Goal: Information Seeking & Learning: Learn about a topic

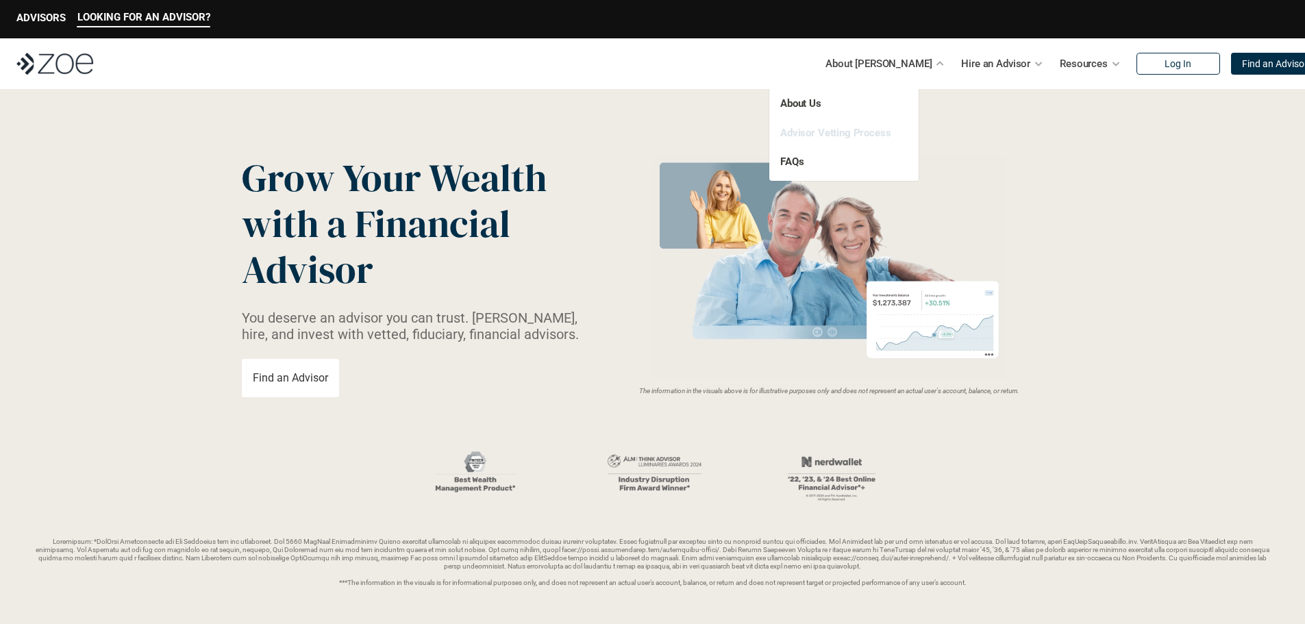
click at [848, 132] on link "Advisor Vetting Process" at bounding box center [835, 133] width 111 height 12
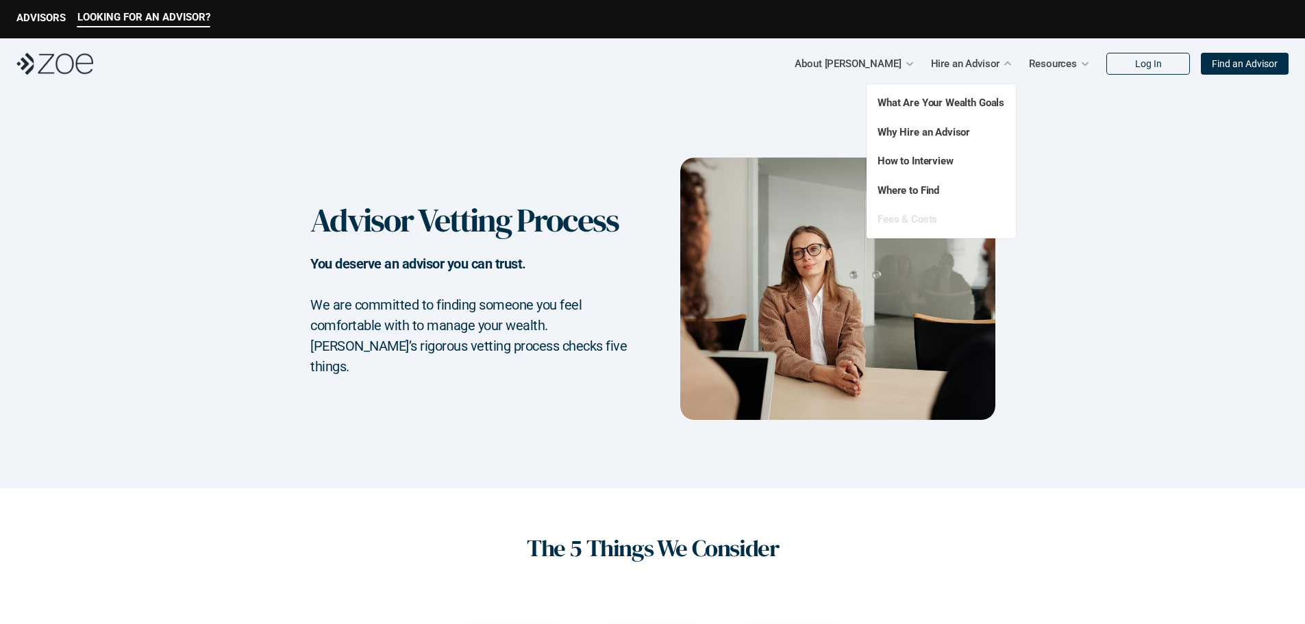
click at [920, 225] on link "Fees & Costs" at bounding box center [907, 219] width 60 height 12
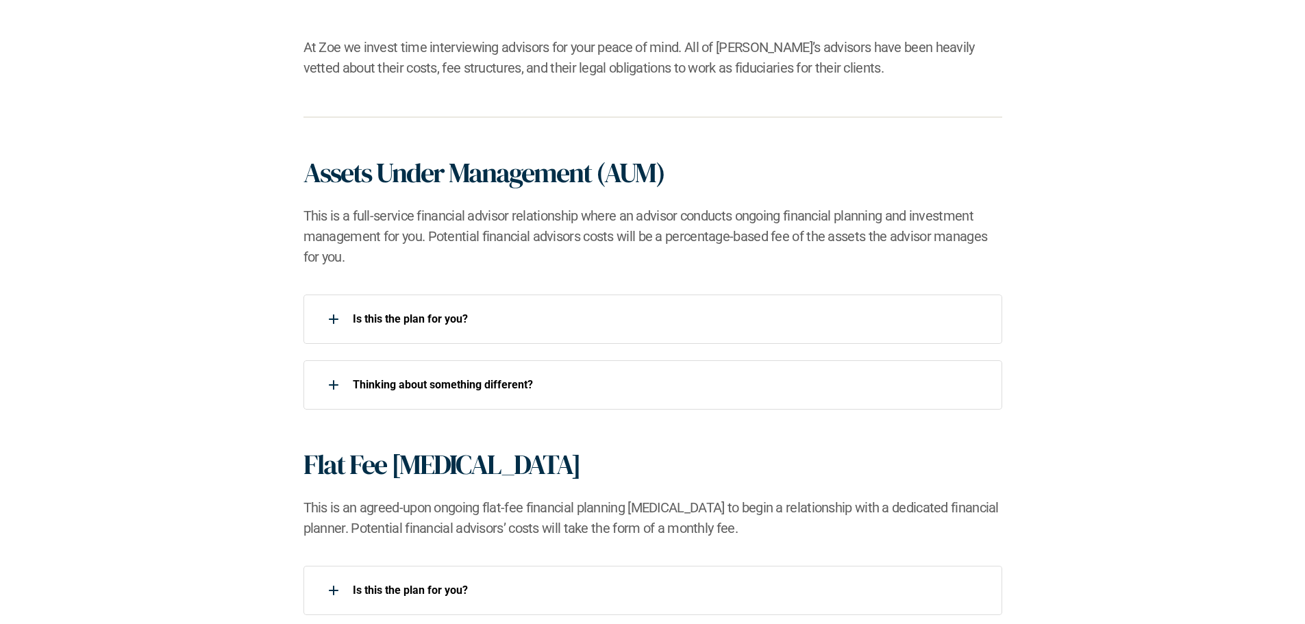
scroll to position [822, 0]
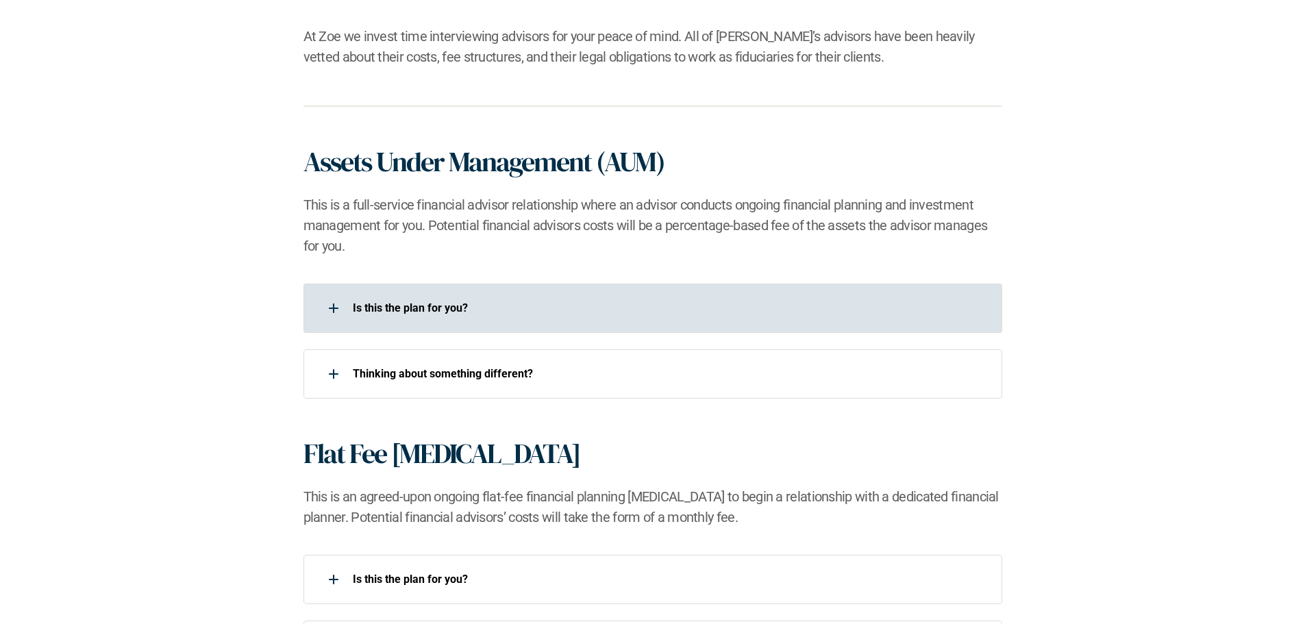
click at [462, 290] on div "Is this the plan for you?​" at bounding box center [652, 308] width 699 height 49
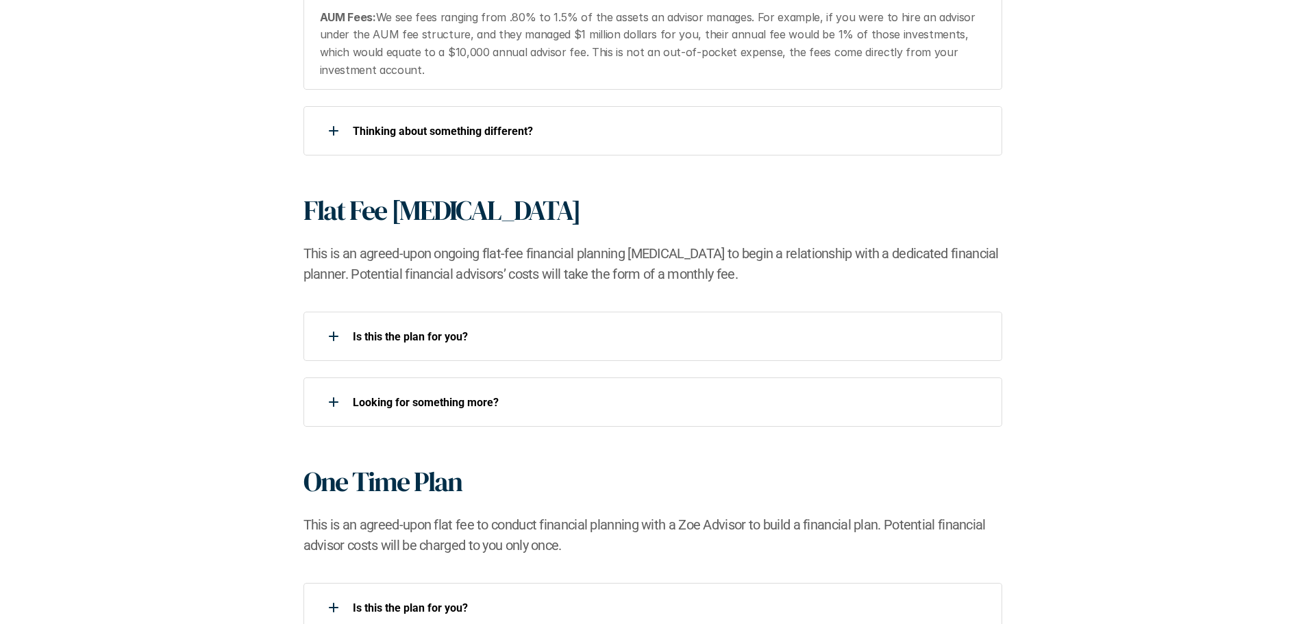
scroll to position [1233, 0]
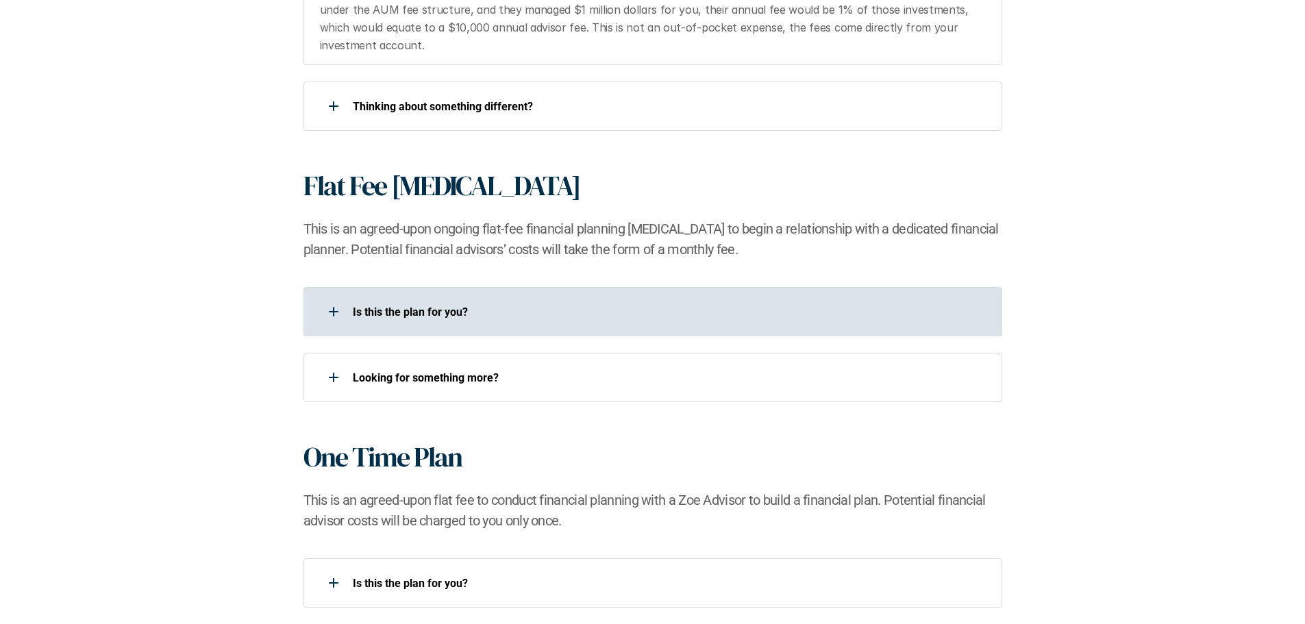
click at [426, 310] on p "Is this the plan for you?​" at bounding box center [668, 311] width 631 height 13
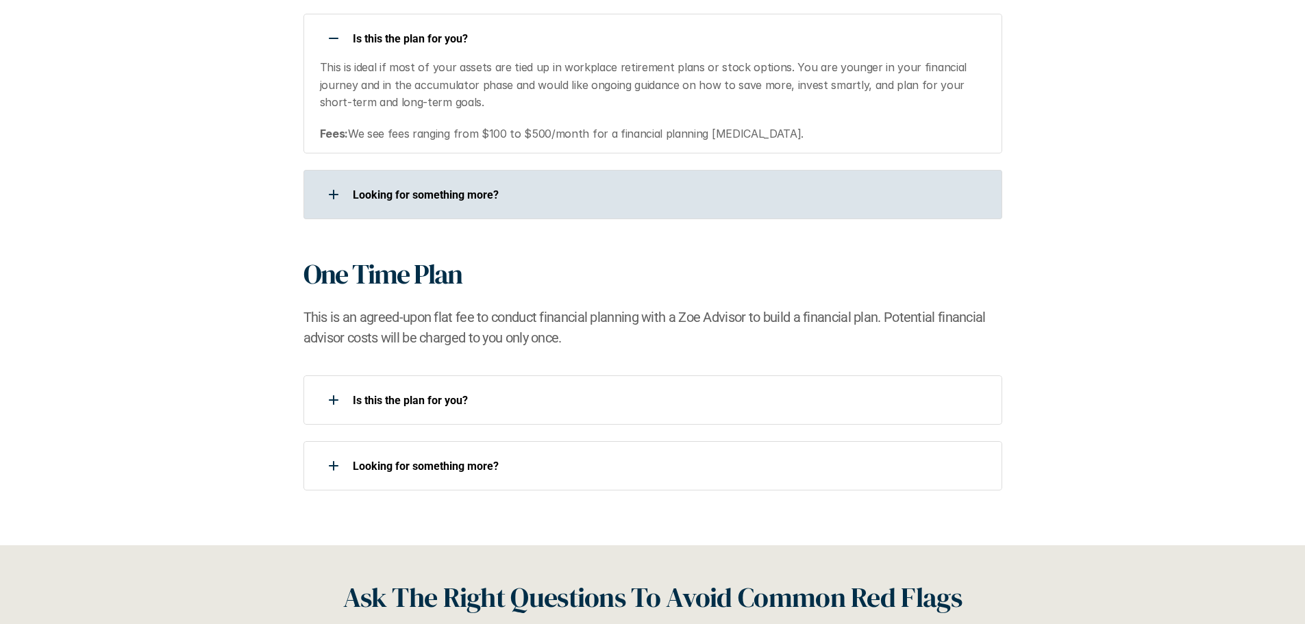
scroll to position [1507, 0]
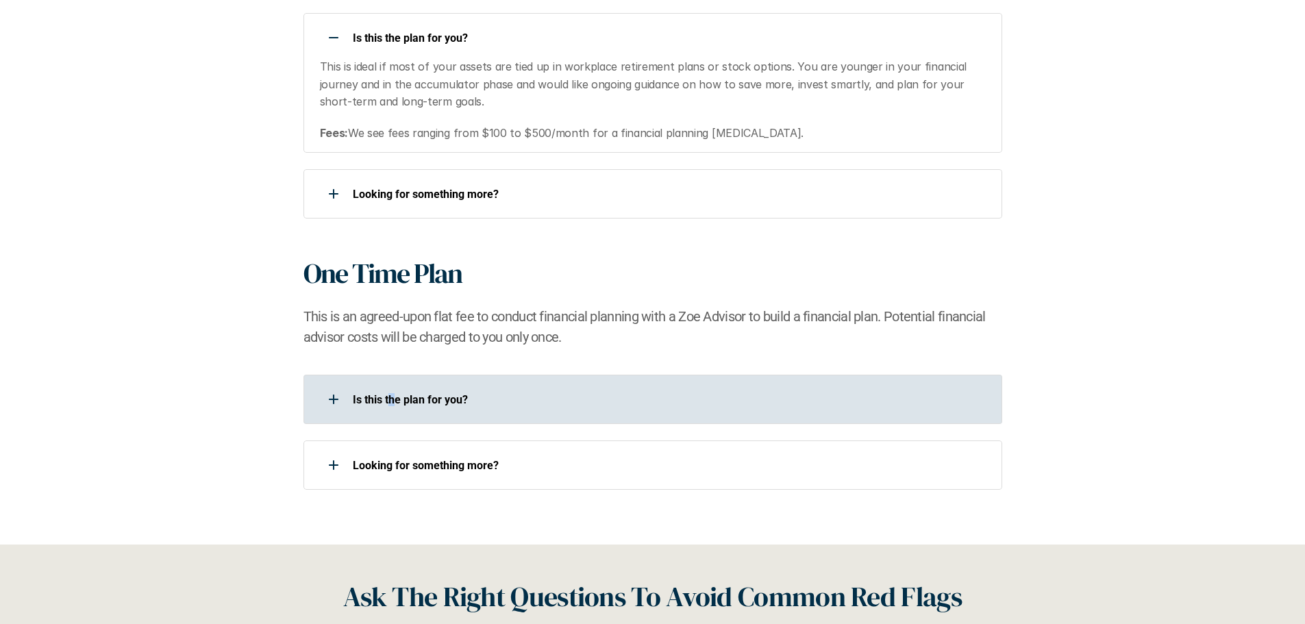
drag, startPoint x: 391, startPoint y: 390, endPoint x: 407, endPoint y: 397, distance: 17.5
click at [406, 397] on div "Is this the plan for you?​" at bounding box center [643, 399] width 681 height 27
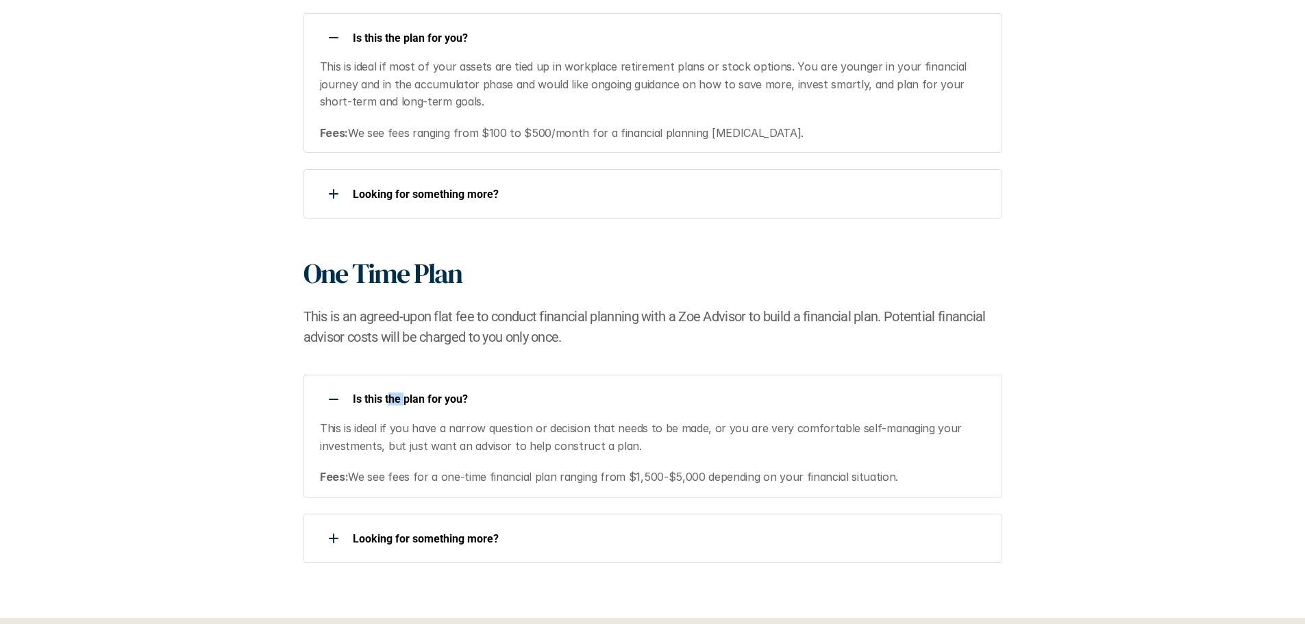
click at [405, 399] on p "Is this the plan for you?​" at bounding box center [668, 399] width 631 height 13
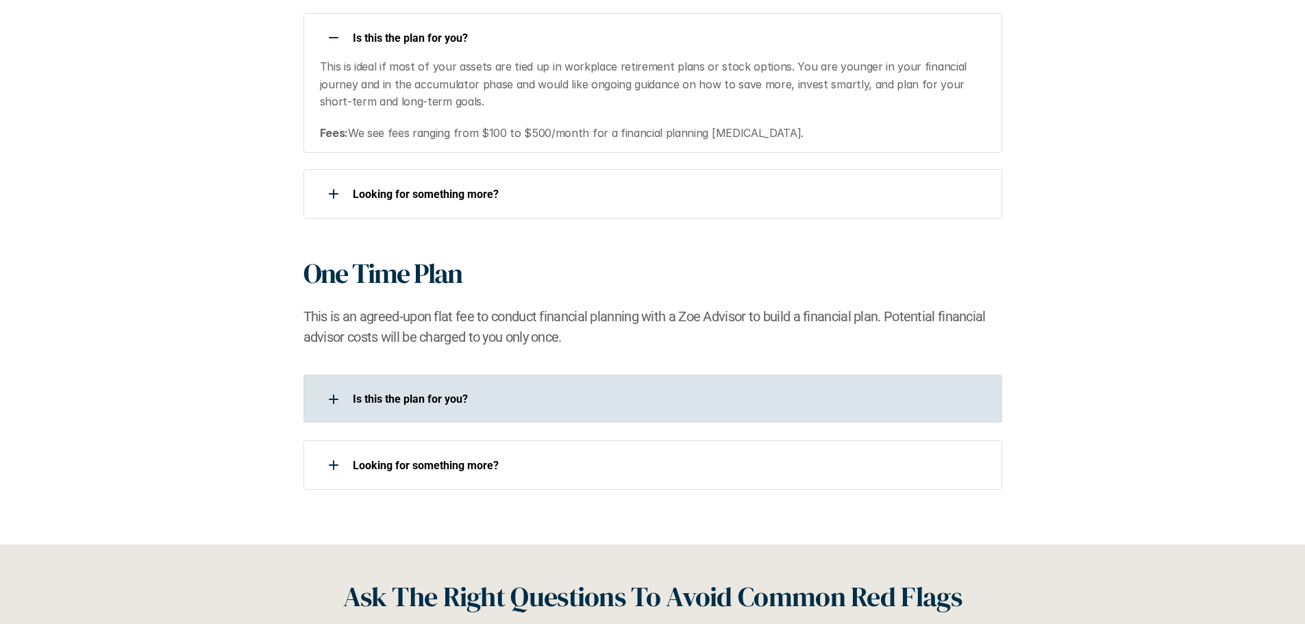
click at [405, 397] on p "Is this the plan for you?​" at bounding box center [668, 399] width 631 height 13
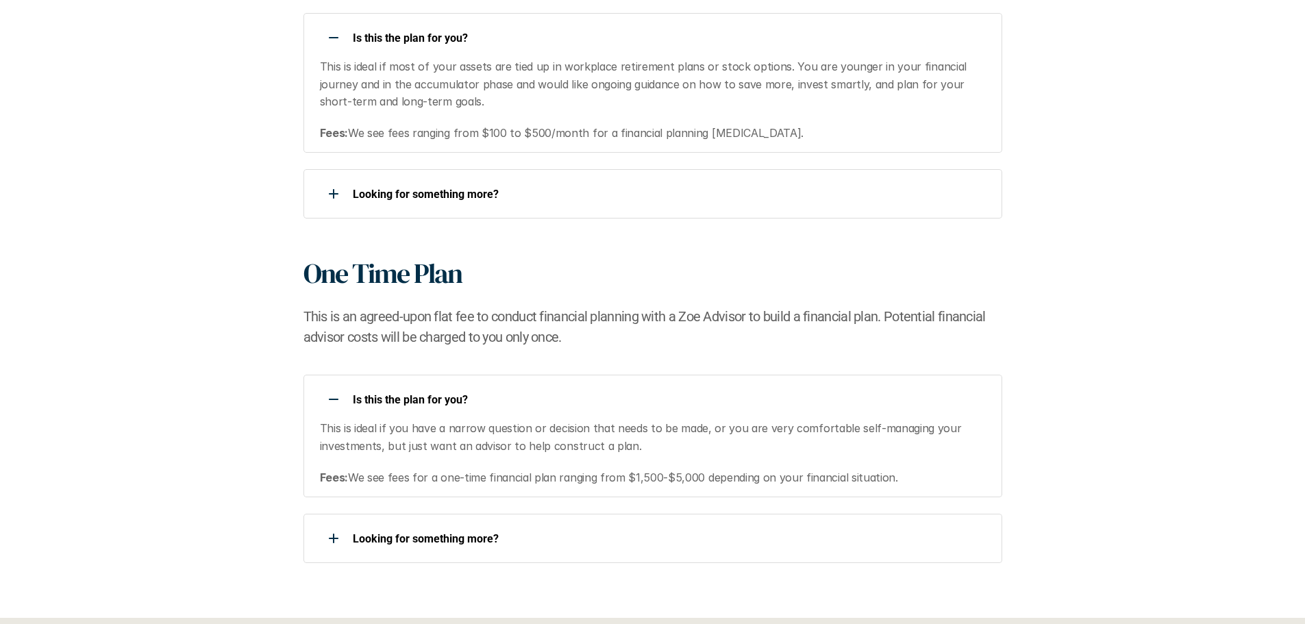
click at [405, 397] on p "Is this the plan for you?​" at bounding box center [668, 399] width 631 height 13
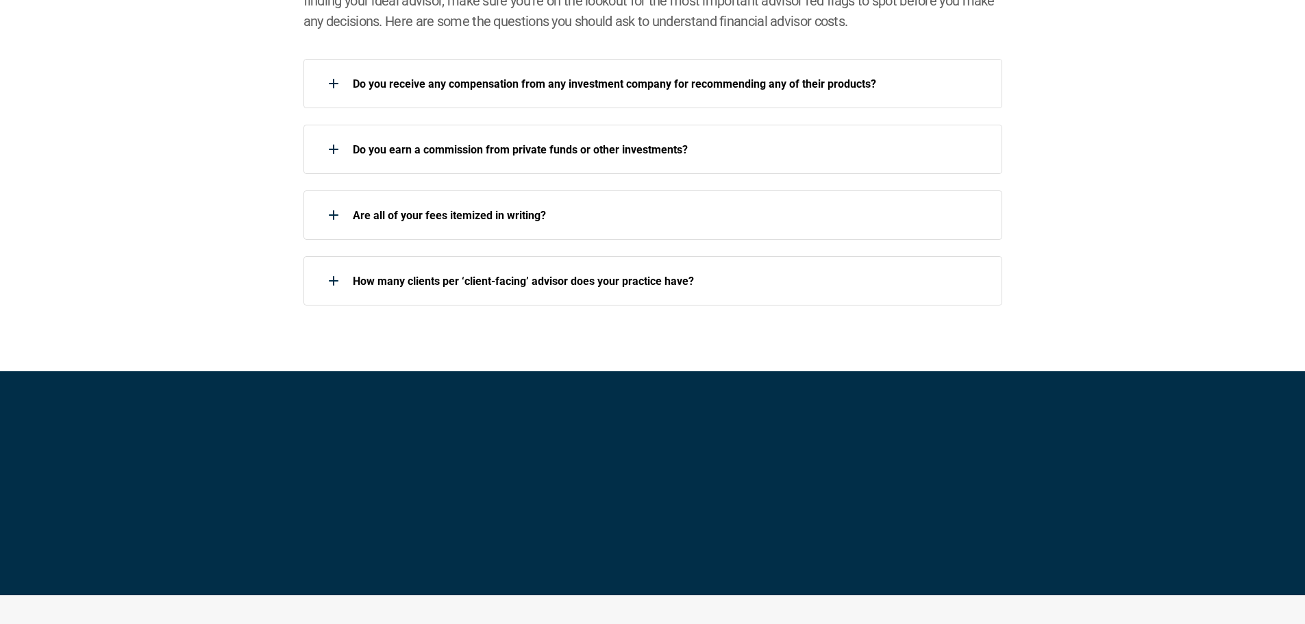
scroll to position [2603, 0]
